Goal: Find specific page/section: Find specific page/section

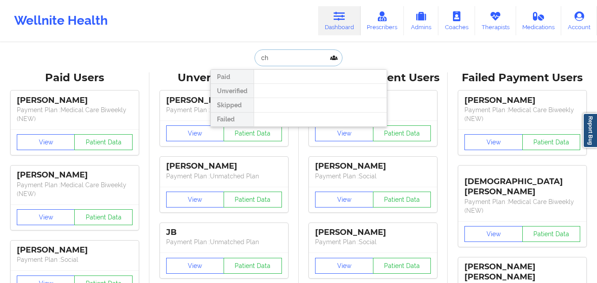
type input "c"
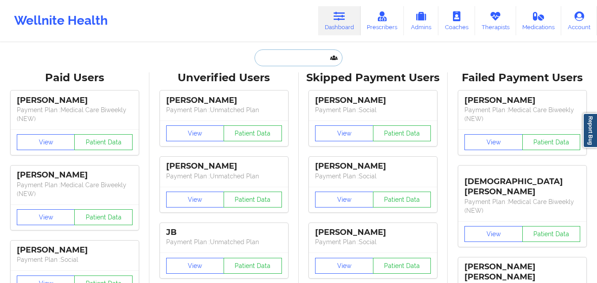
paste input "[PERSON_NAME]"
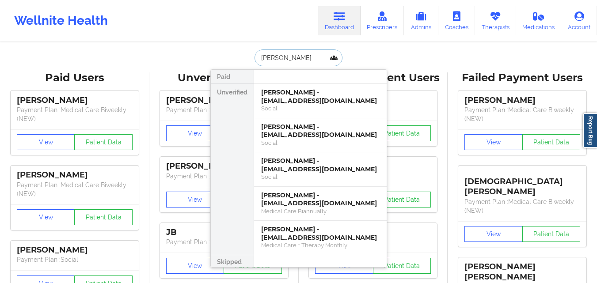
type input "[PERSON_NAME]"
drag, startPoint x: 298, startPoint y: 57, endPoint x: 252, endPoint y: 59, distance: 46.0
click at [255, 59] on input "[PERSON_NAME]" at bounding box center [298, 57] width 87 height 17
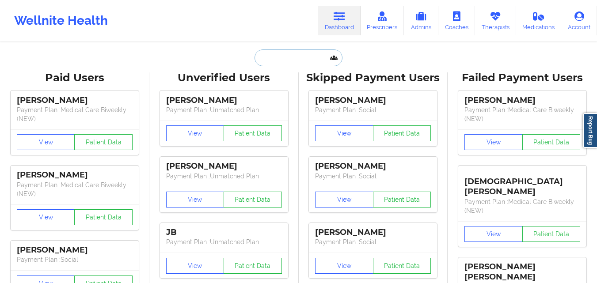
paste input "[EMAIL_ADDRESS][DOMAIN_NAME]"
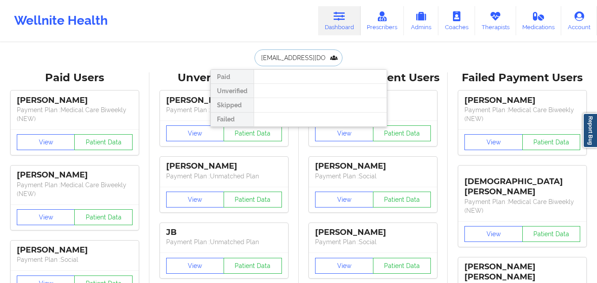
click at [261, 58] on input "[EMAIL_ADDRESS][DOMAIN_NAME]" at bounding box center [298, 57] width 87 height 17
type input "[EMAIL_ADDRESS][DOMAIN_NAME]"
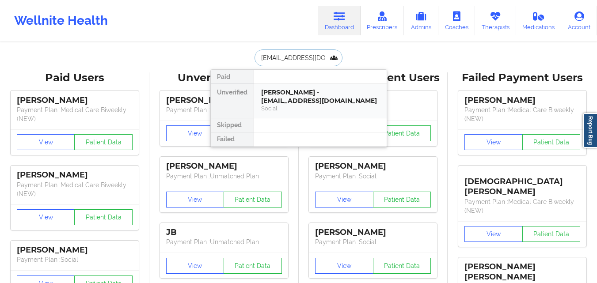
click at [278, 97] on div "[PERSON_NAME] - [EMAIL_ADDRESS][DOMAIN_NAME]" at bounding box center [320, 96] width 118 height 16
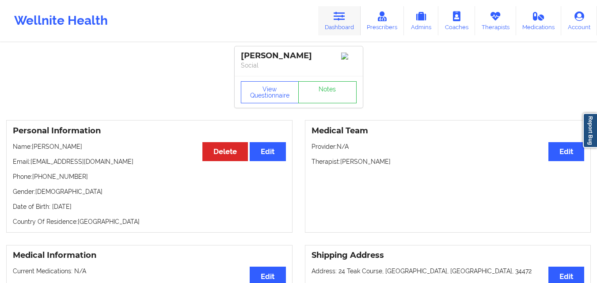
click at [340, 26] on link "Dashboard" at bounding box center [339, 20] width 42 height 29
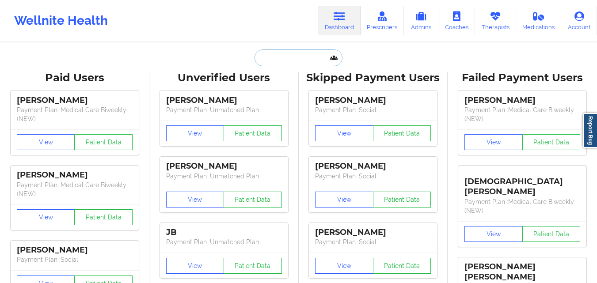
click at [270, 61] on input "text" at bounding box center [298, 57] width 87 height 17
paste input "[PERSON_NAME]"
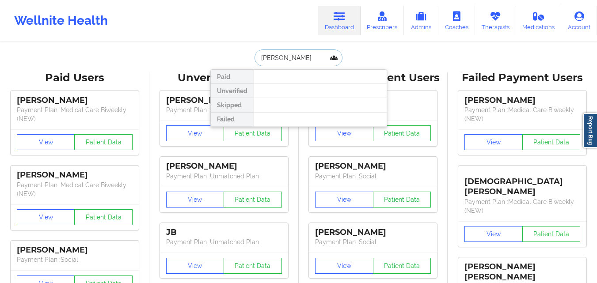
click at [259, 57] on input "[PERSON_NAME]" at bounding box center [298, 57] width 87 height 17
drag, startPoint x: 279, startPoint y: 58, endPoint x: 251, endPoint y: 59, distance: 28.3
click at [251, 59] on div "[PERSON_NAME] Paid Unverified Skipped Failed" at bounding box center [298, 57] width 177 height 17
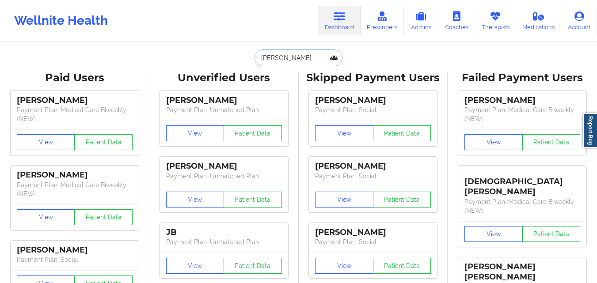
type input "[PERSON_NAME]"
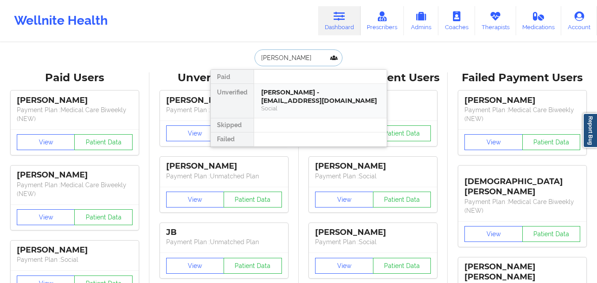
click at [290, 93] on div "[PERSON_NAME] - [EMAIL_ADDRESS][DOMAIN_NAME]" at bounding box center [320, 96] width 118 height 16
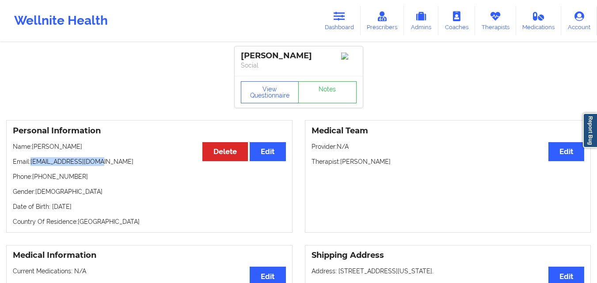
drag, startPoint x: 97, startPoint y: 164, endPoint x: 31, endPoint y: 166, distance: 65.9
click at [31, 166] on p "Email: [EMAIL_ADDRESS][DOMAIN_NAME]" at bounding box center [149, 161] width 273 height 9
copy p "[EMAIL_ADDRESS][DOMAIN_NAME]"
